Goal: Information Seeking & Learning: Understand process/instructions

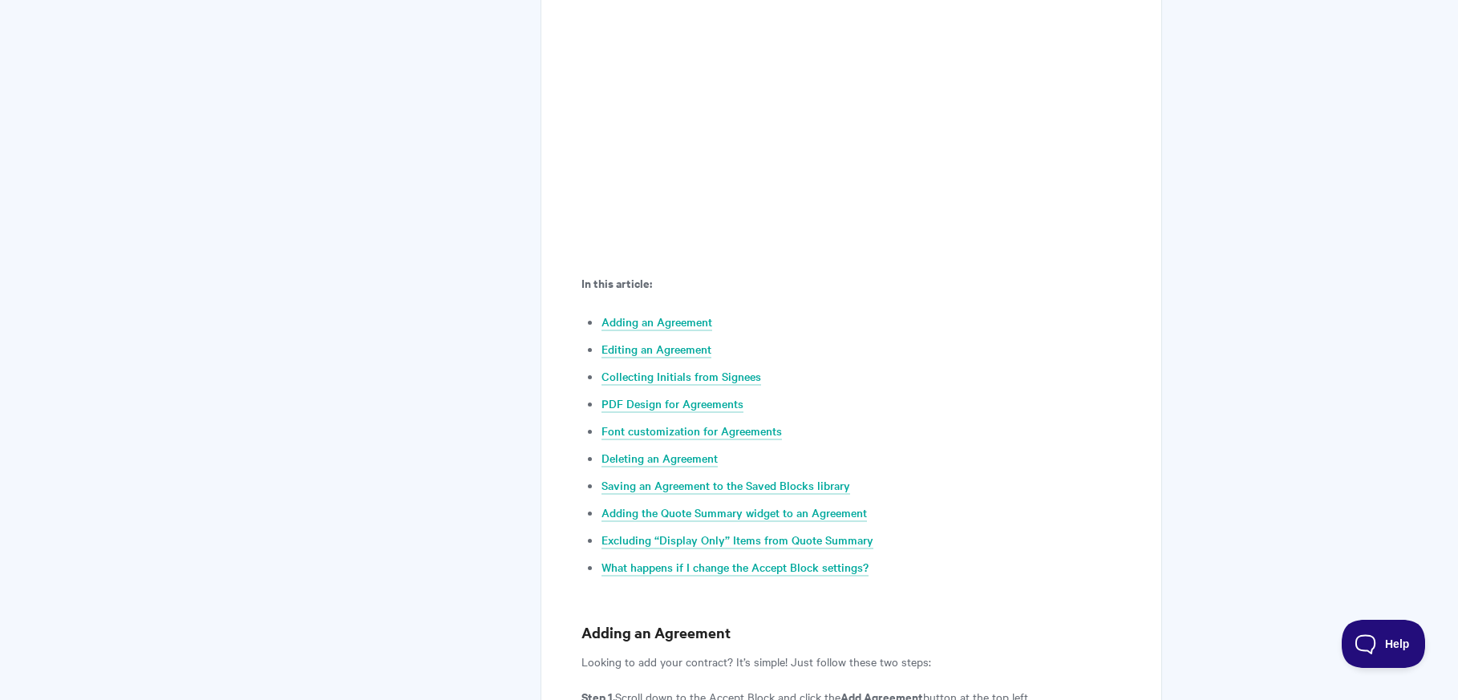
scroll to position [642, 0]
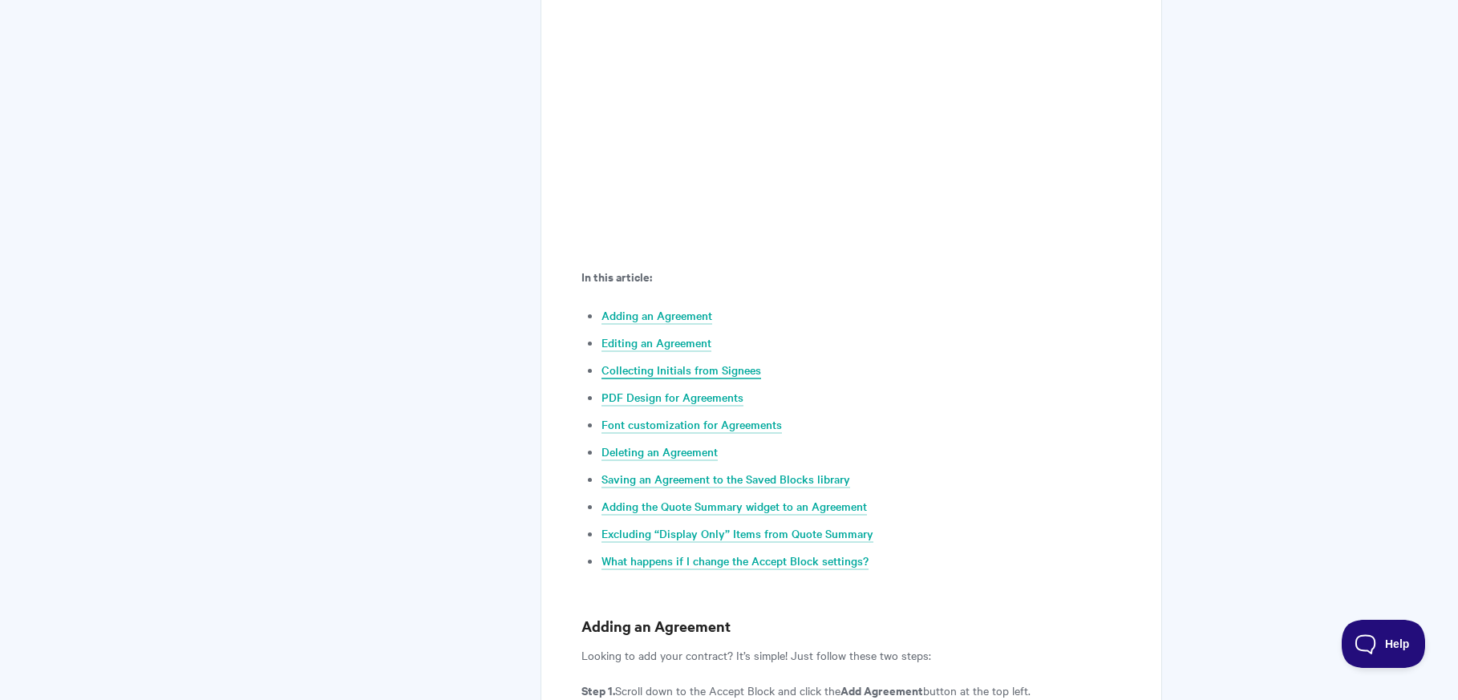
click at [684, 371] on link "Collecting Initials from Signees" at bounding box center [682, 371] width 160 height 18
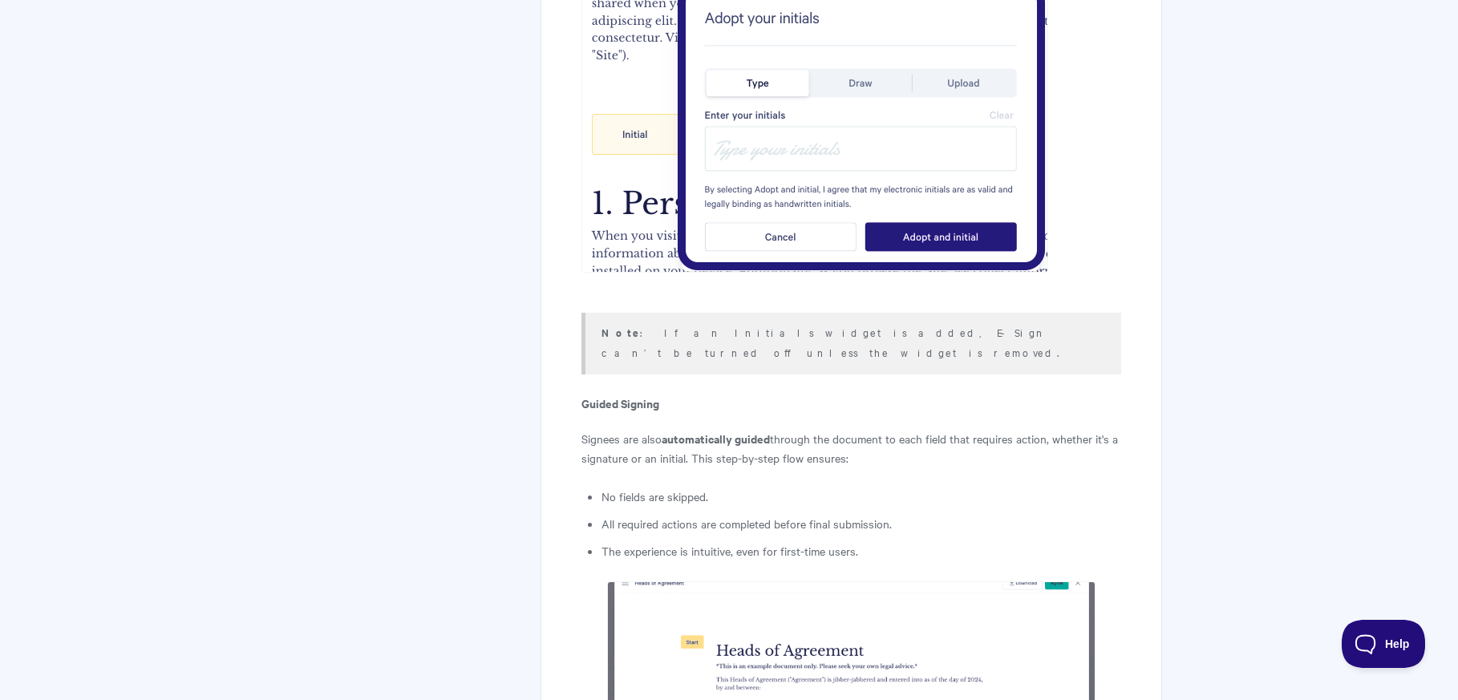
scroll to position [5208, 0]
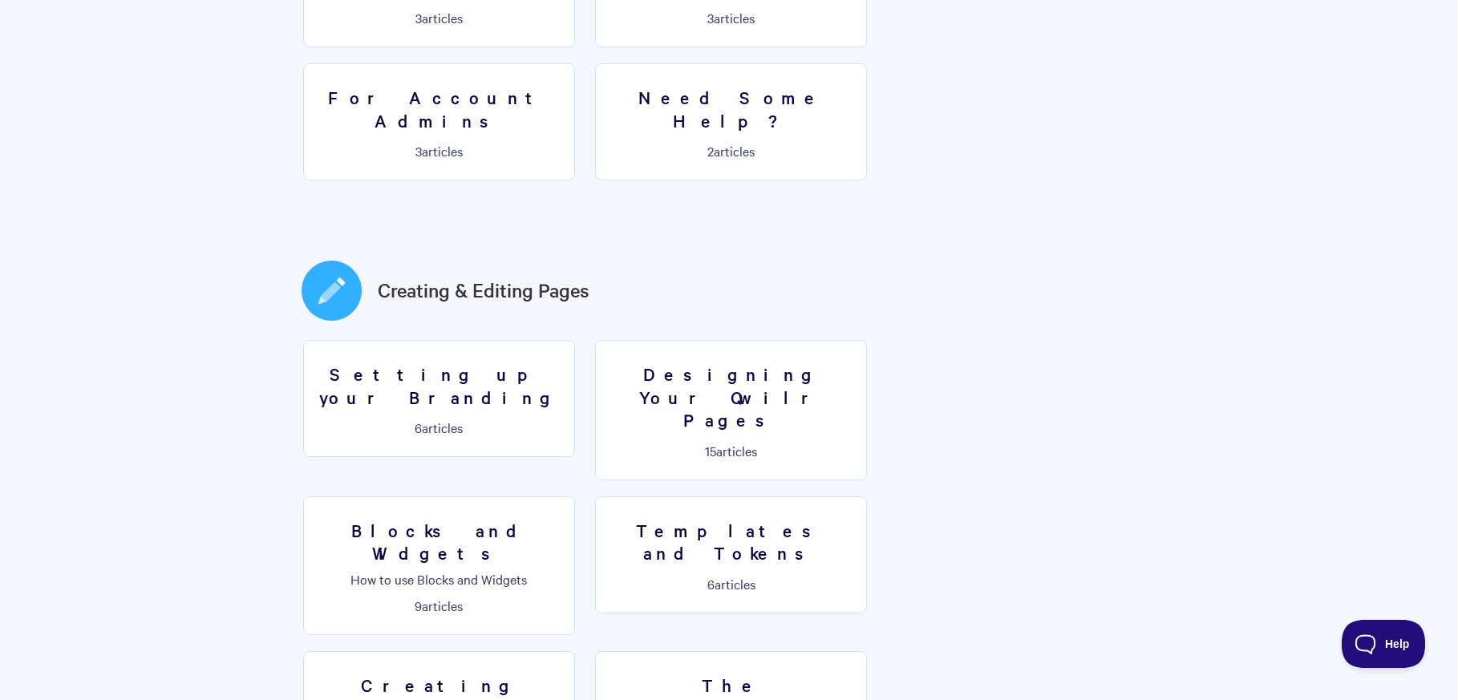
scroll to position [722, 0]
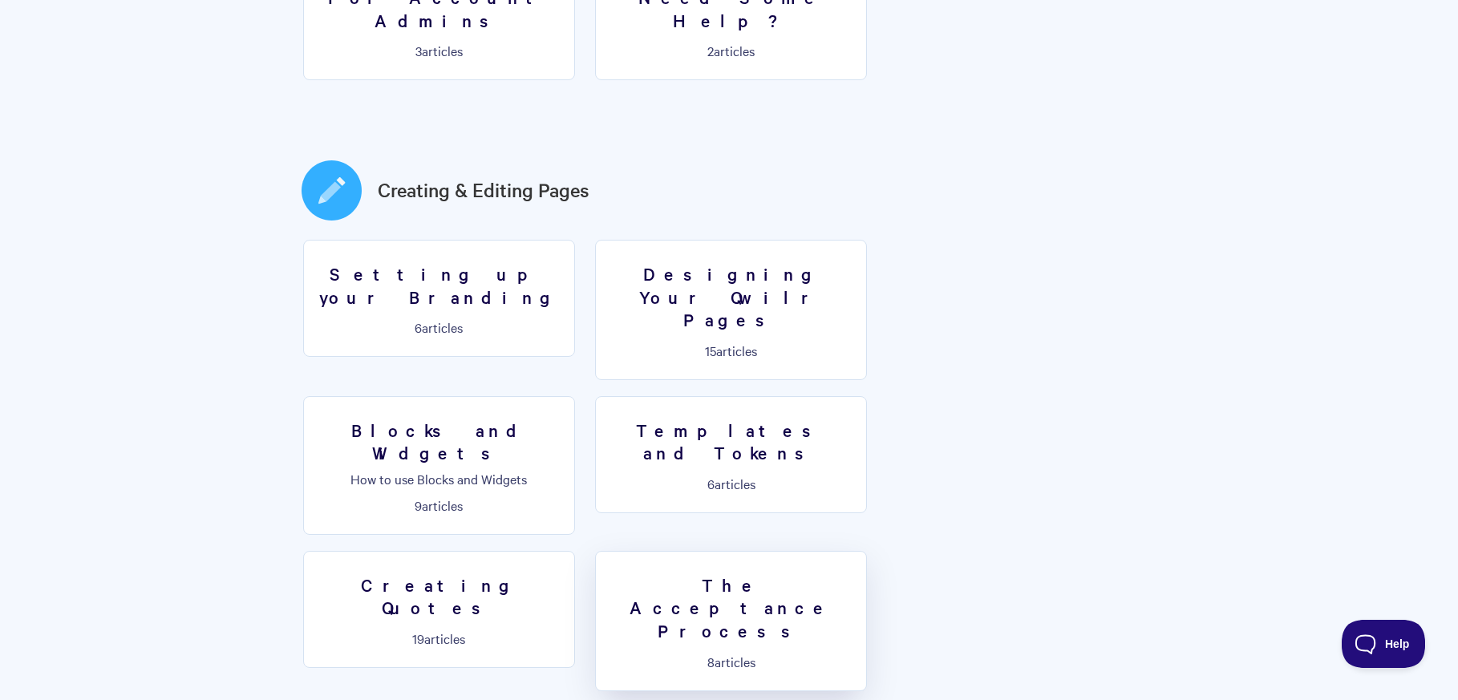
click at [857, 574] on h3 "The Acceptance Process" at bounding box center [731, 608] width 251 height 69
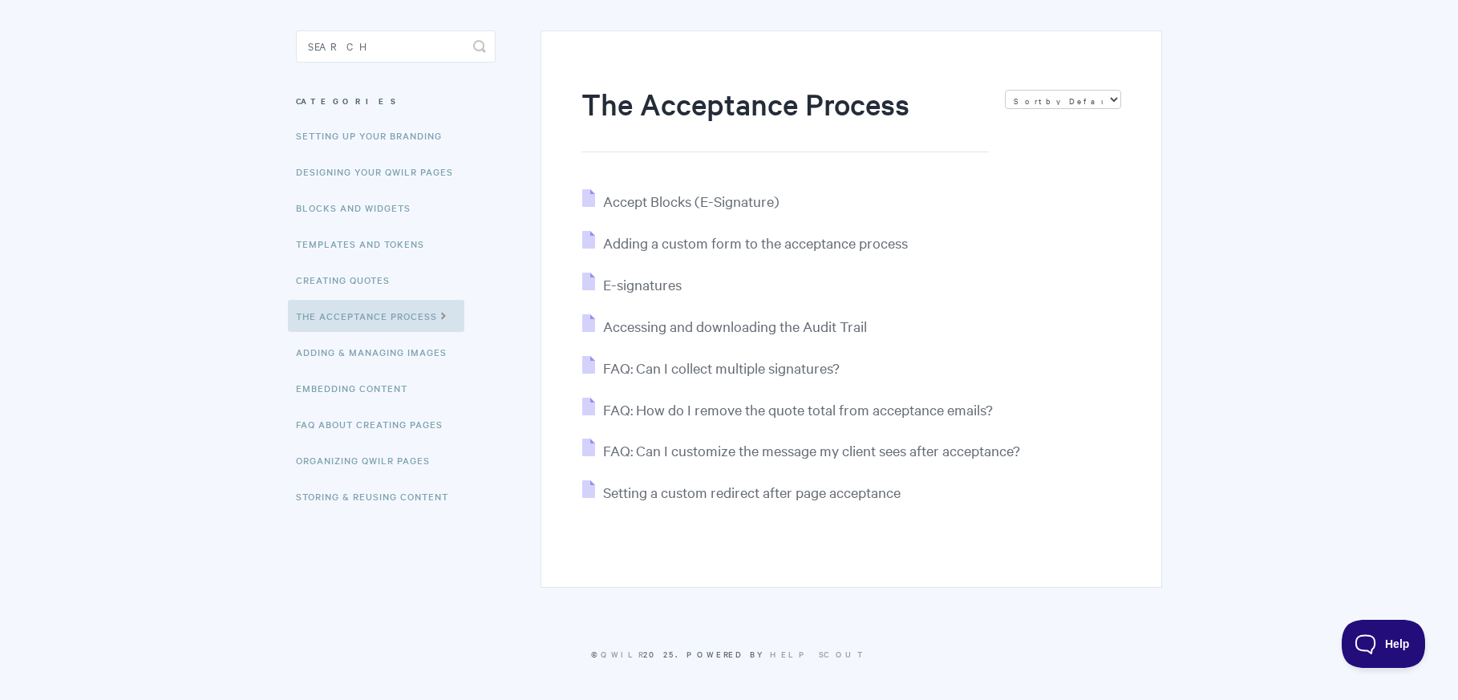
scroll to position [131, 0]
click at [709, 200] on span "Accept Blocks (E-Signature)" at bounding box center [691, 199] width 176 height 18
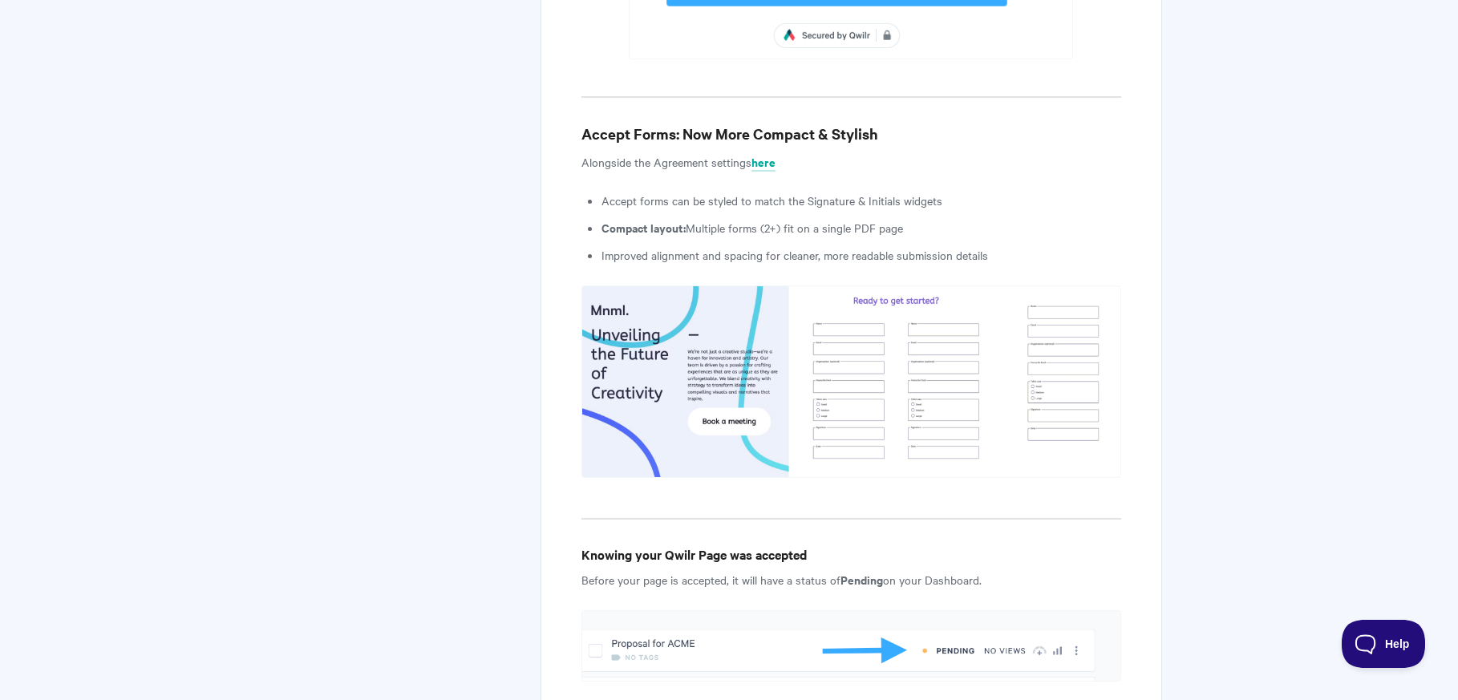
scroll to position [8774, 0]
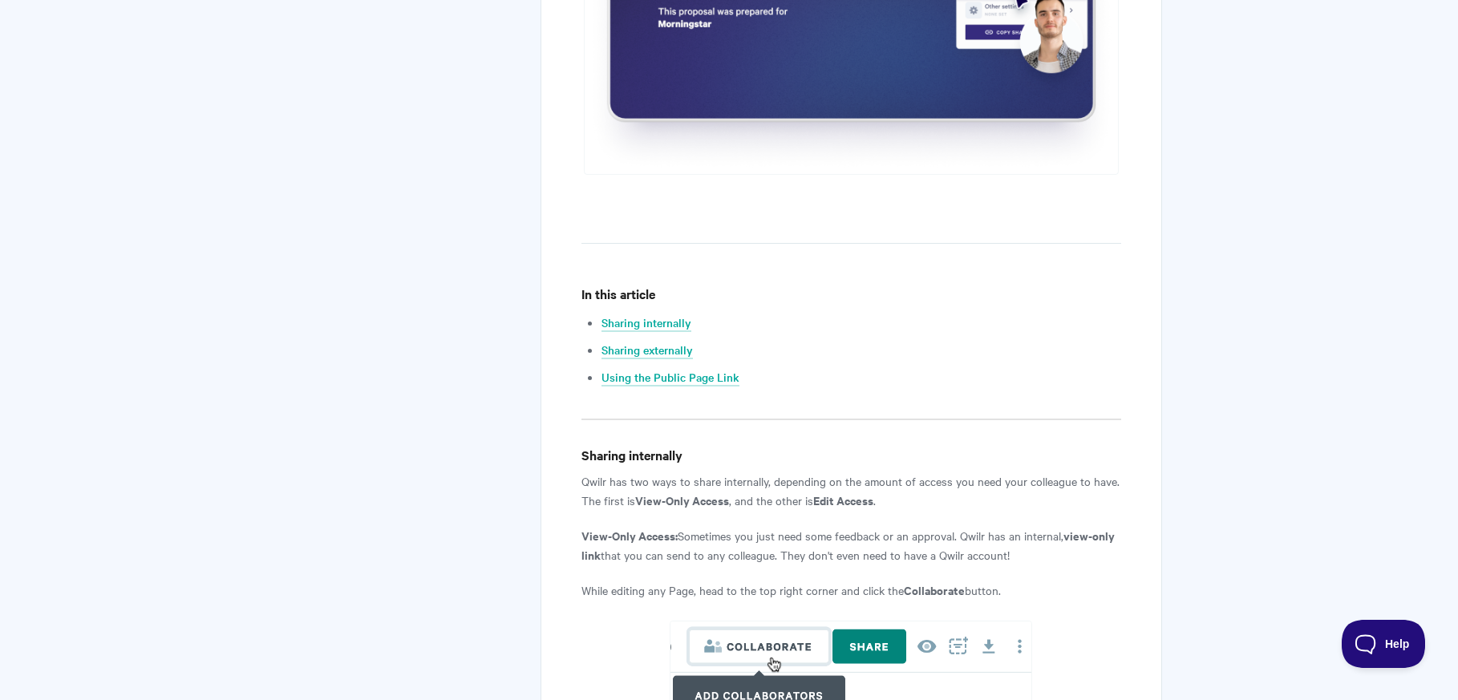
scroll to position [722, 0]
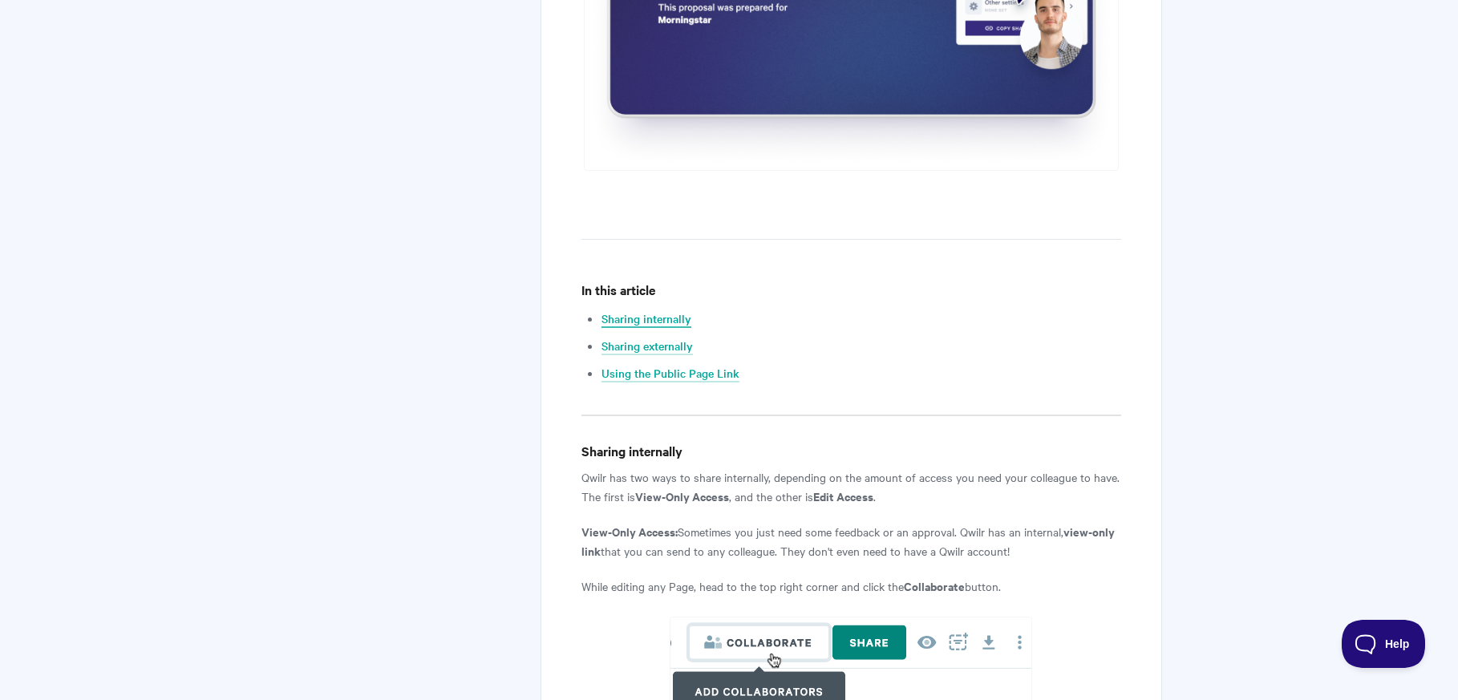
click at [675, 323] on link "Sharing internally" at bounding box center [647, 319] width 90 height 18
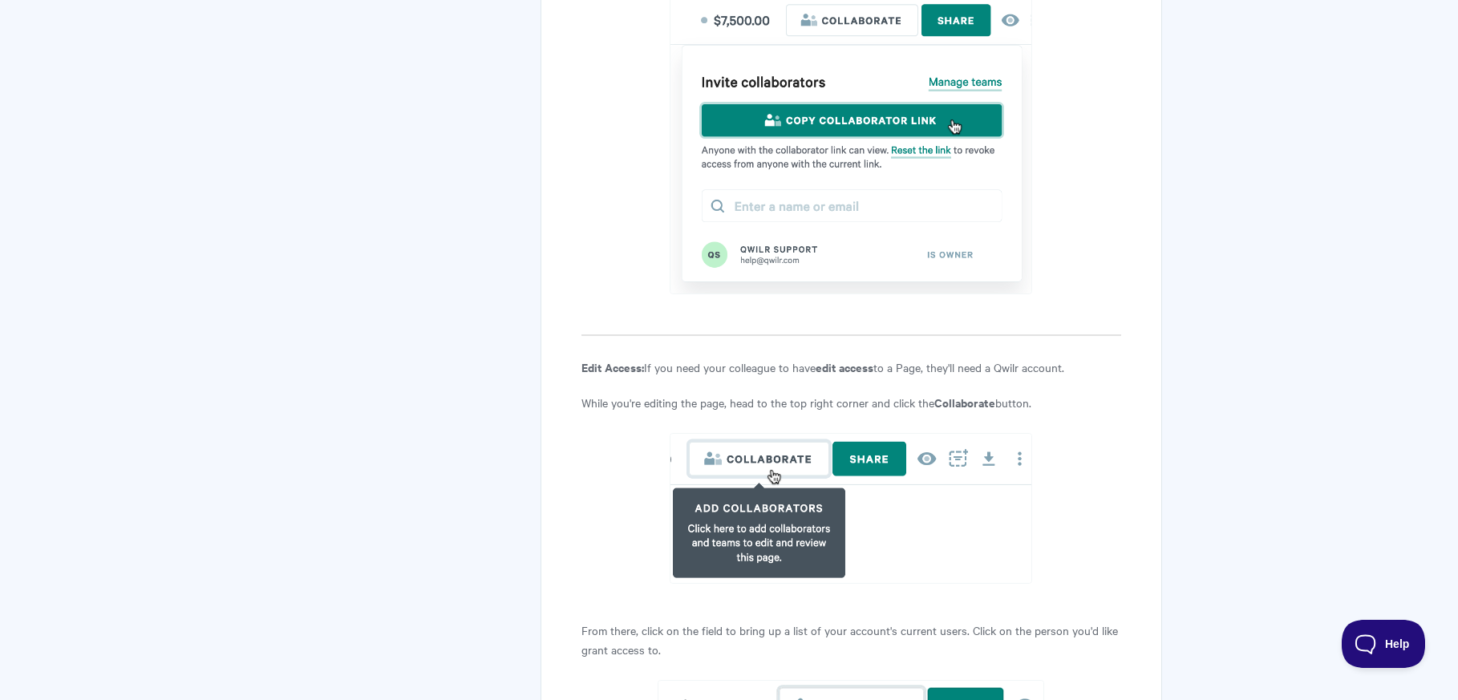
scroll to position [1241, 0]
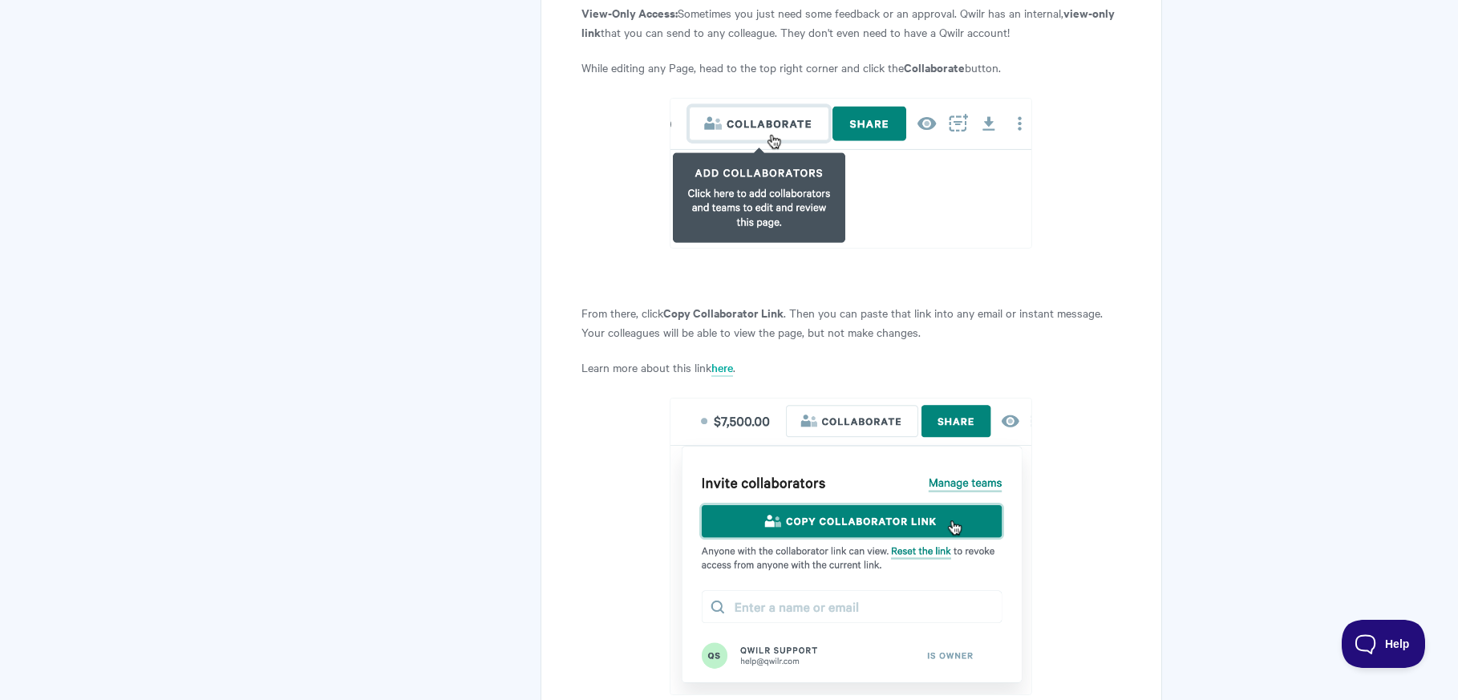
scroll to position [722, 0]
